Goal: Submit feedback/report problem

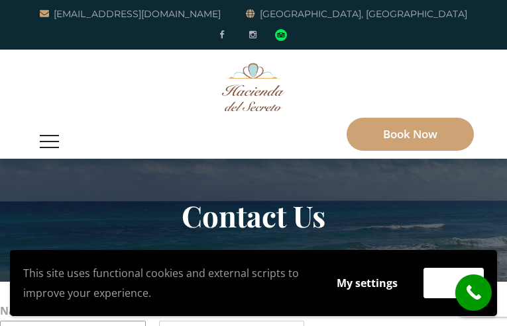
type input "N/A"
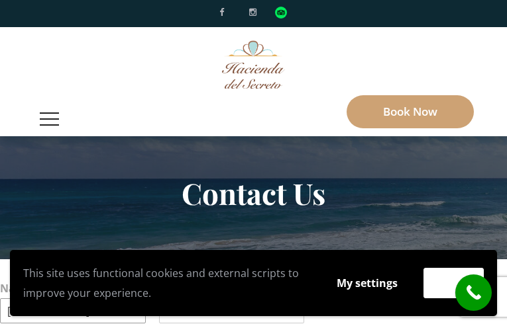
type input "Michael"
type input "Oliver"
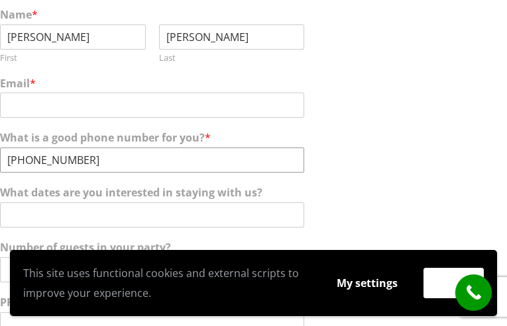
type input "466-750-4880"
type input "Hey there,"
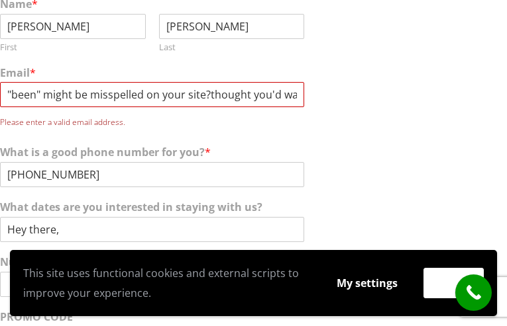
scroll to position [0, 408]
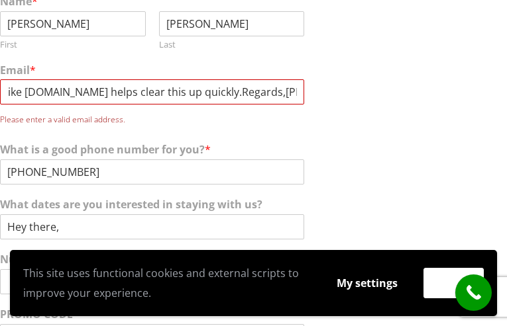
type input ""been" might be misspelled on your site?thought you'd want to know. Something l…"
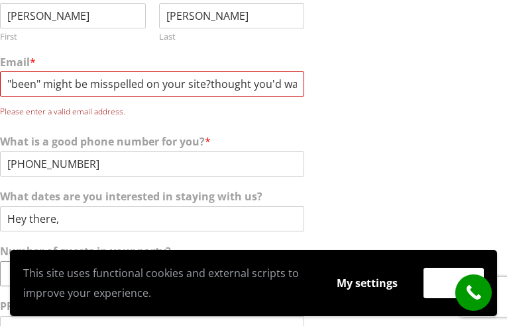
scroll to position [319, 0]
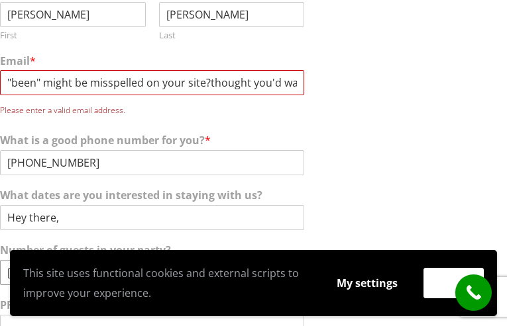
type input "466-750-4880"
type input "N/A"
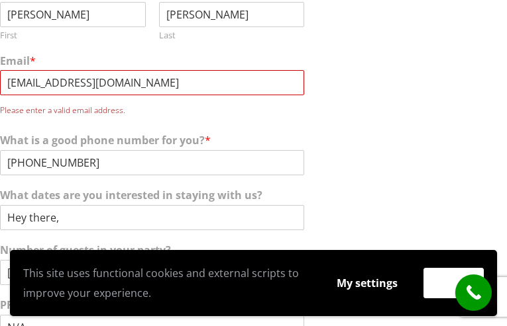
type input "moliver136@aol.com"
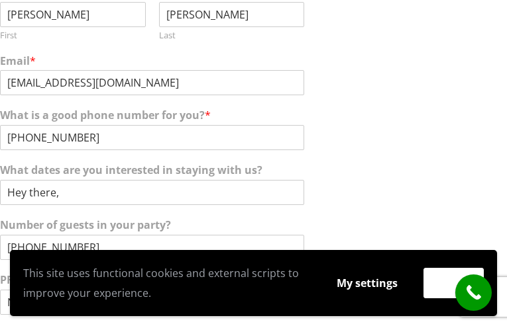
scroll to position [23, 0]
type textarea "Hey there, "been" might be misspelled on your site?thought you'd want to know. …"
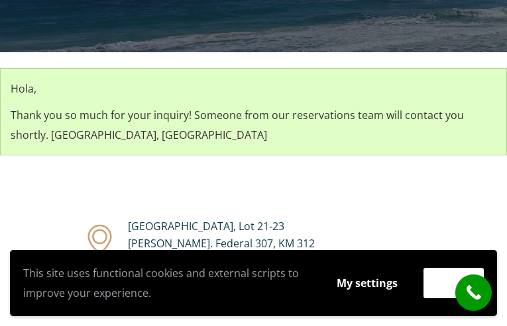
scroll to position [234, 0]
